Goal: Check status: Check status

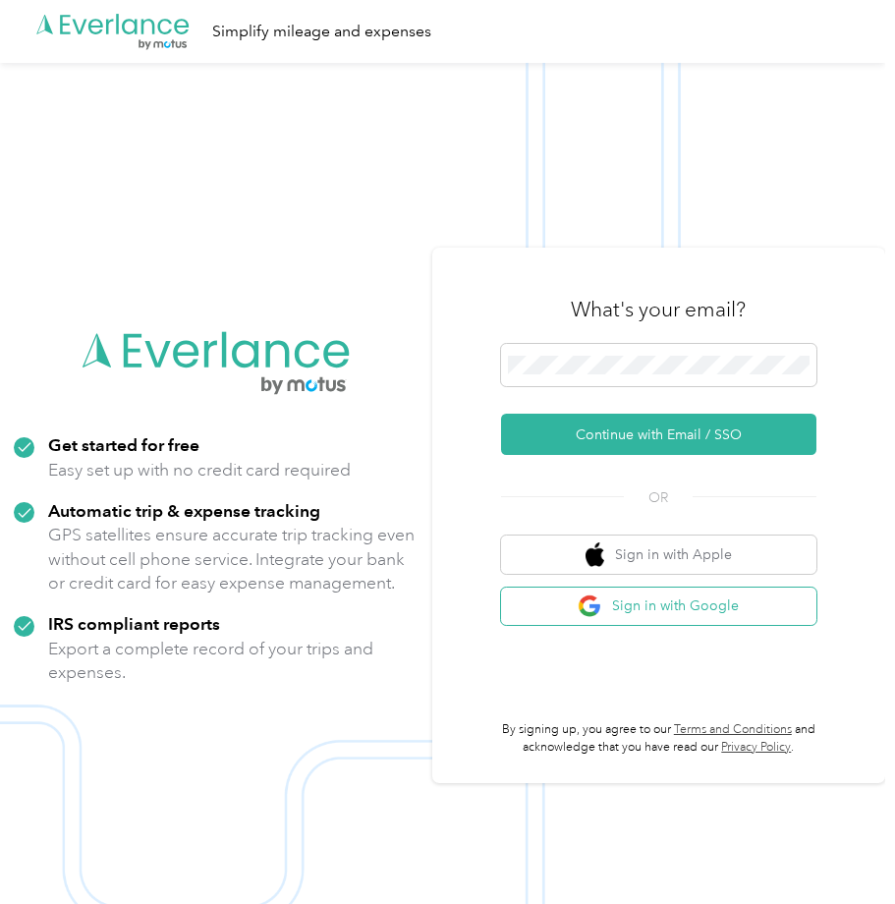
click at [764, 606] on button "Sign in with Google" at bounding box center [658, 607] width 315 height 38
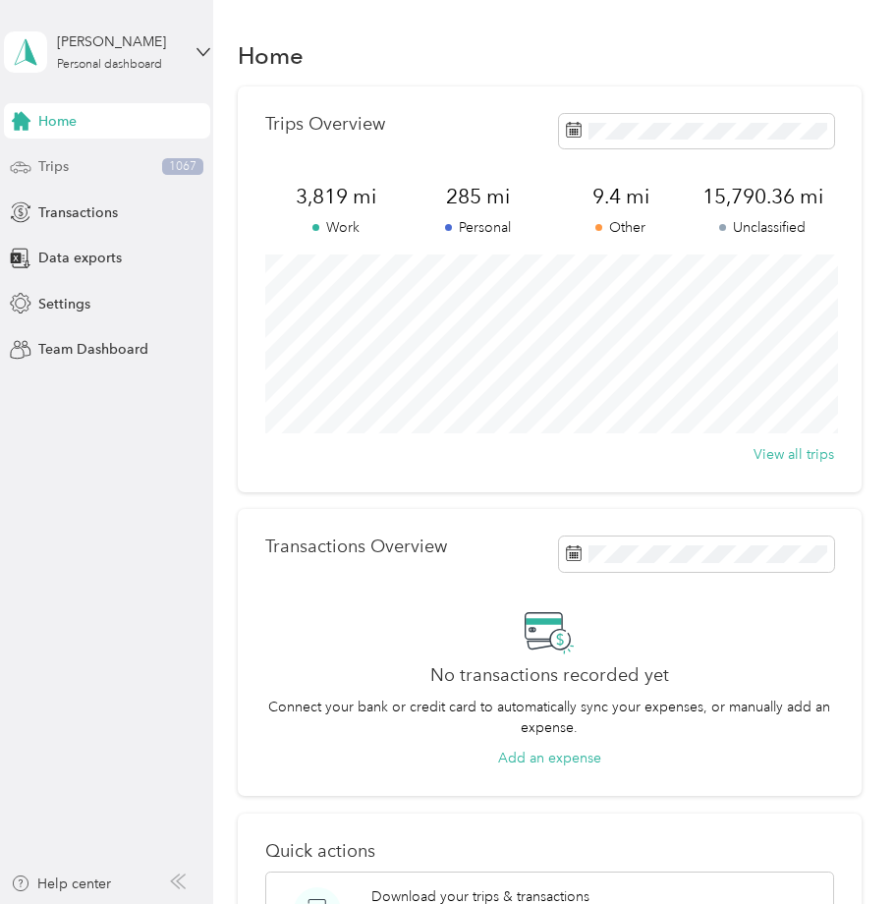
click at [96, 170] on div "Trips 1067" at bounding box center [107, 166] width 206 height 35
